Goal: Task Accomplishment & Management: Manage account settings

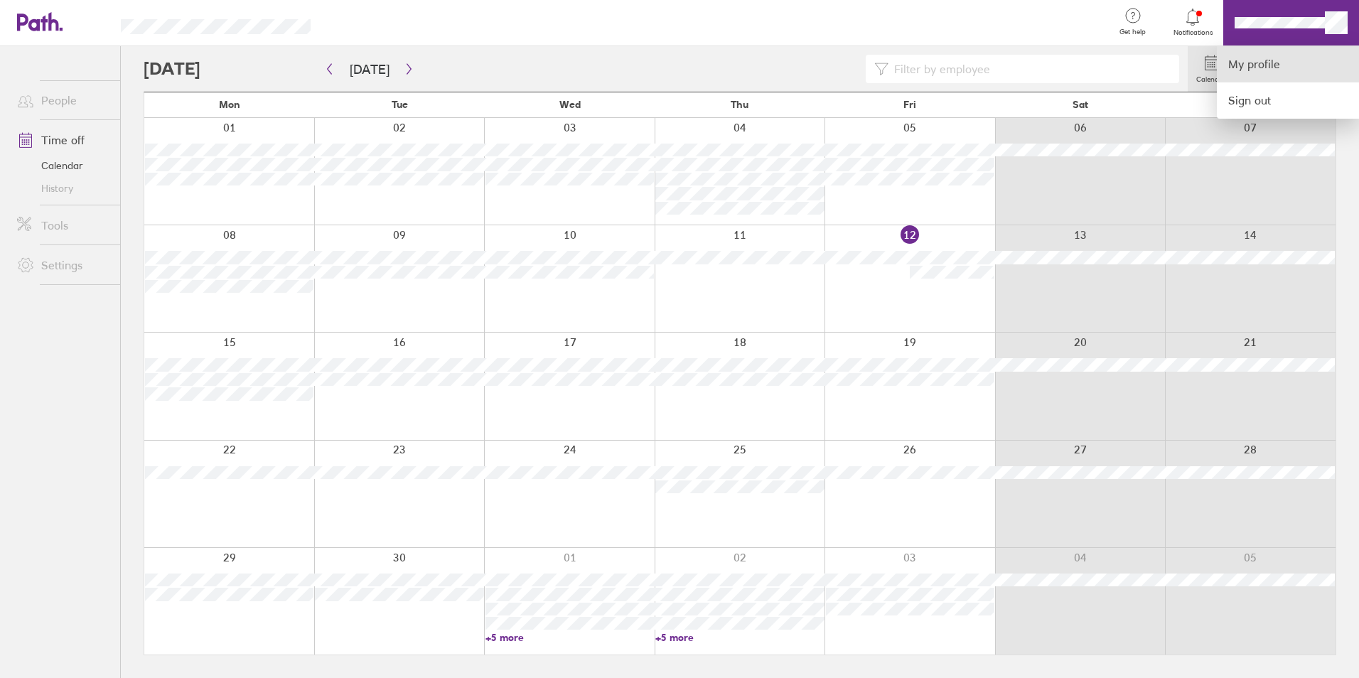
click at [1253, 66] on link "My profile" at bounding box center [1288, 64] width 142 height 36
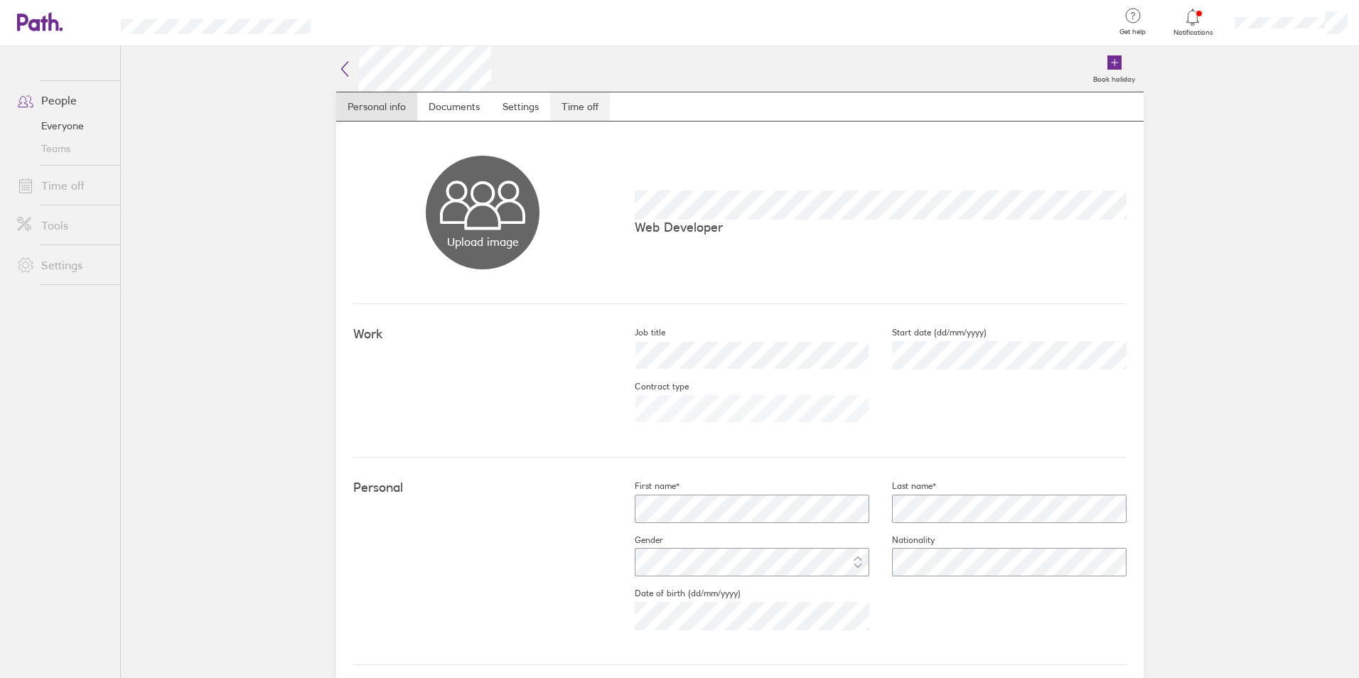
click at [579, 107] on link "Time off" at bounding box center [580, 106] width 60 height 28
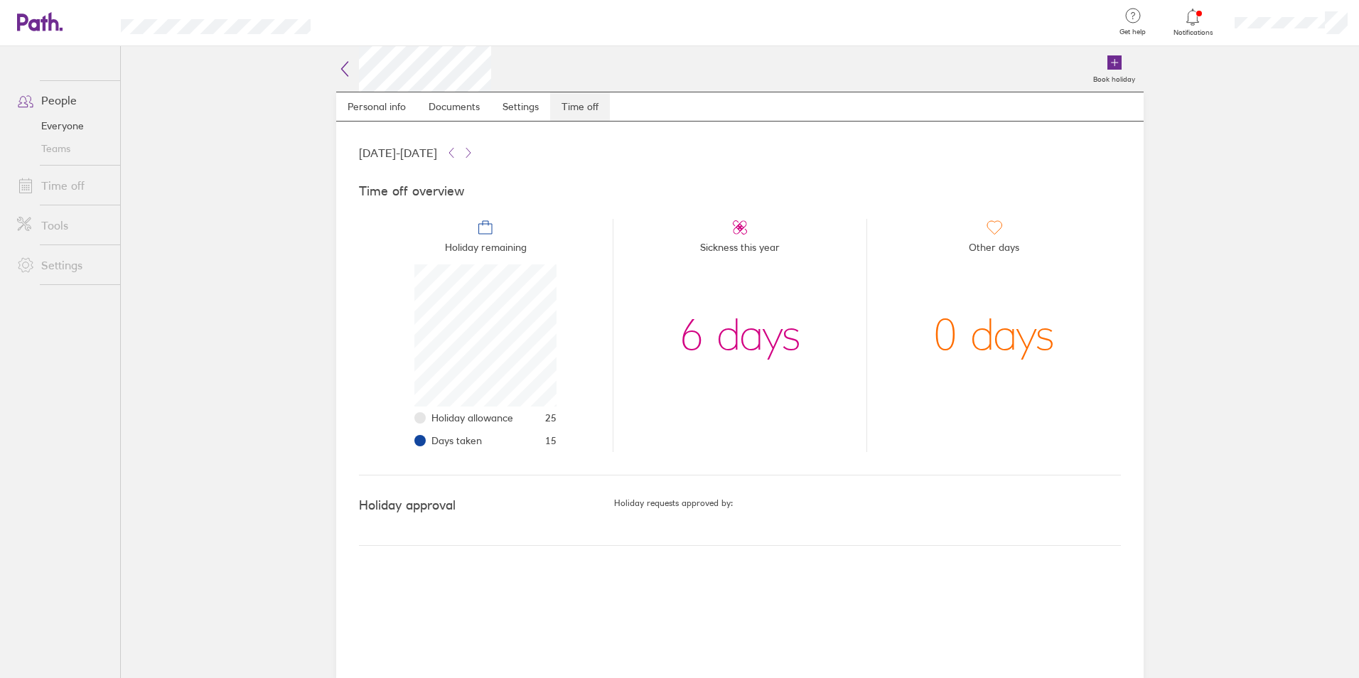
scroll to position [142, 142]
click at [461, 444] on span "Days taken" at bounding box center [456, 440] width 50 height 11
click at [463, 446] on span "Days taken" at bounding box center [456, 440] width 50 height 11
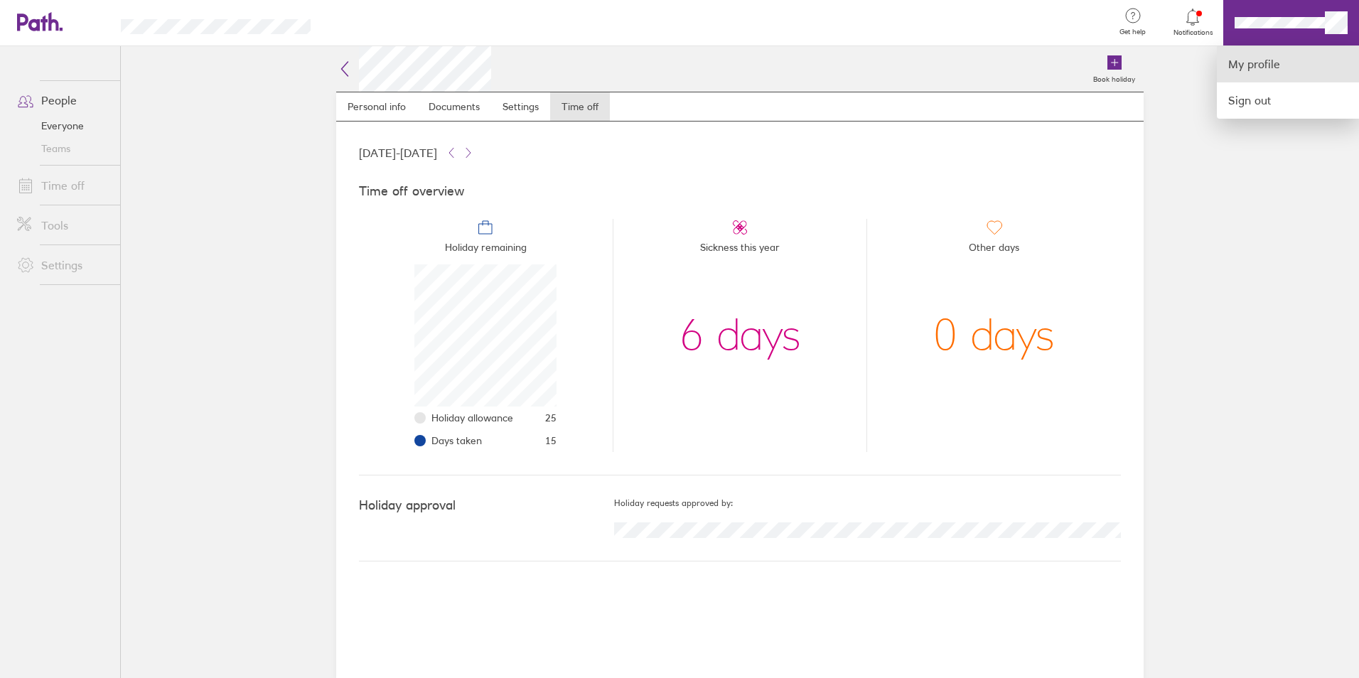
click at [1260, 64] on link "My profile" at bounding box center [1288, 64] width 142 height 36
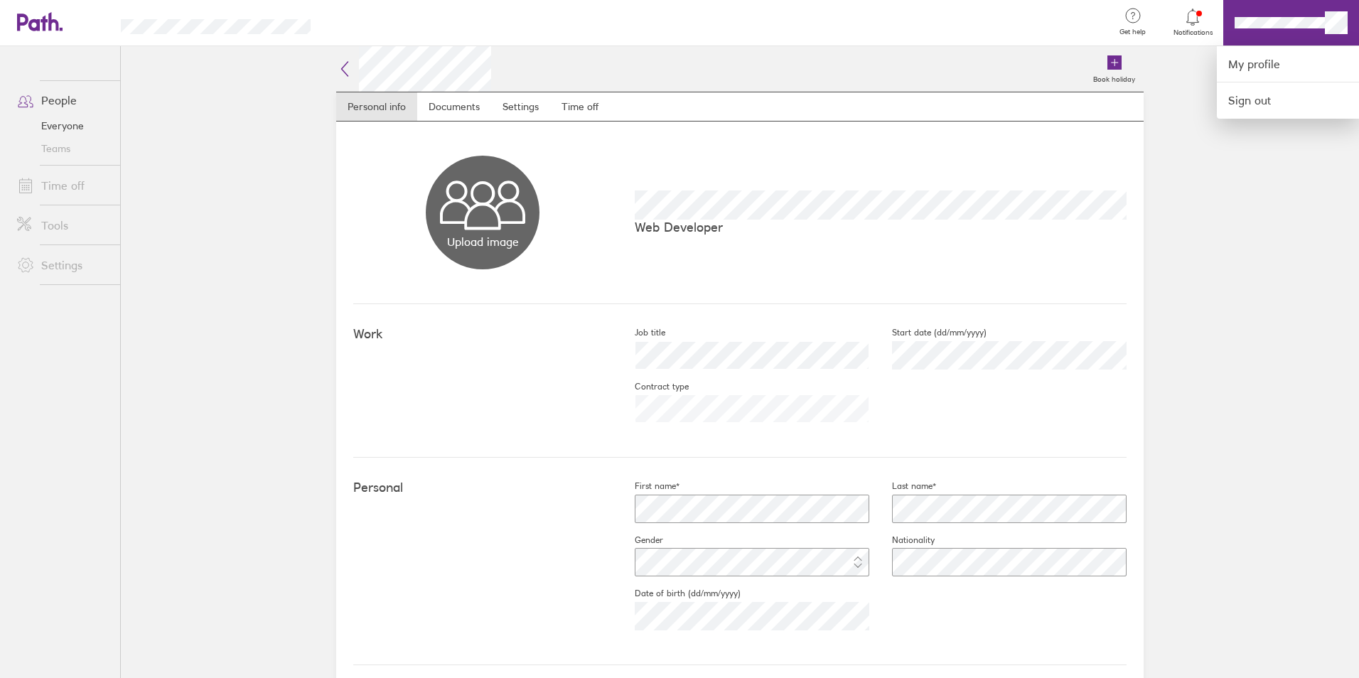
click at [559, 100] on div at bounding box center [679, 339] width 1359 height 678
click at [1262, 102] on link "Sign out" at bounding box center [1288, 100] width 142 height 36
